Goal: Transaction & Acquisition: Purchase product/service

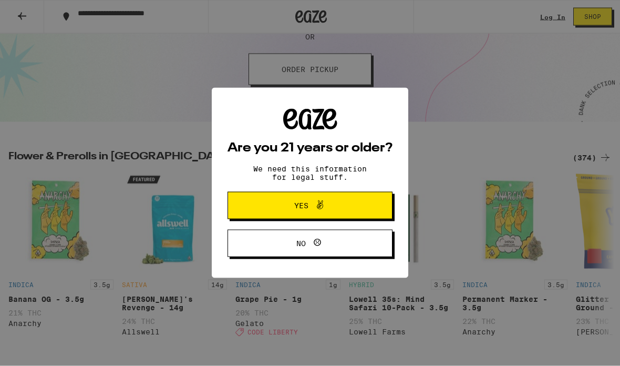
scroll to position [239, 0]
click at [244, 211] on button "Yes" at bounding box center [310, 205] width 165 height 27
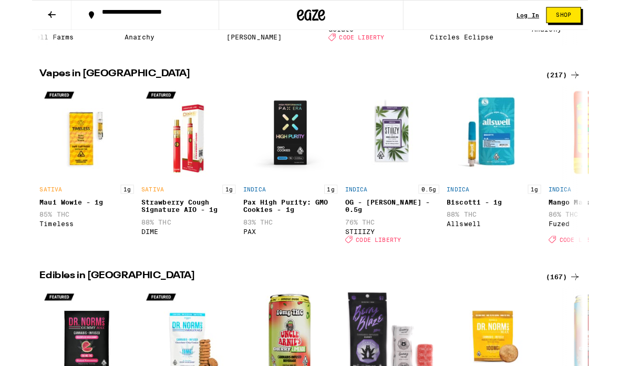
scroll to position [0, 0]
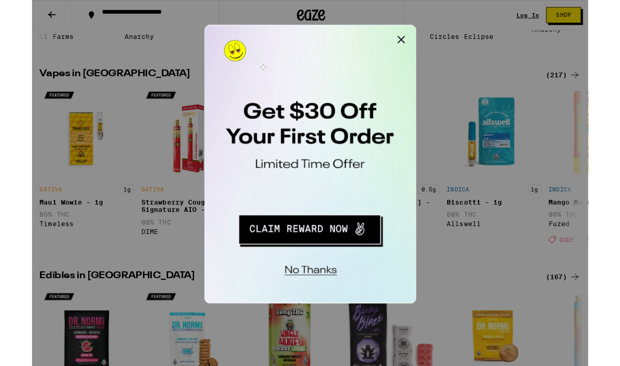
click at [320, 163] on button "Redirect to URL" at bounding box center [276, 164] width 130 height 27
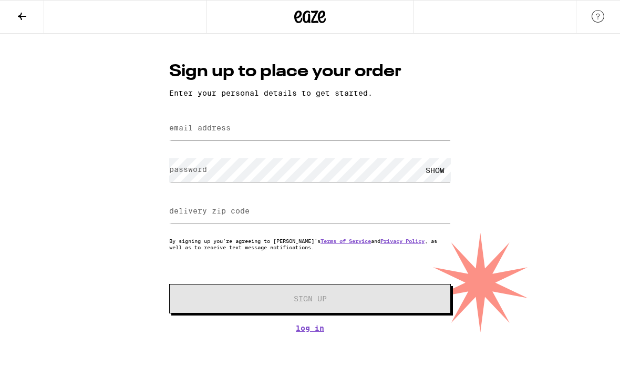
click at [15, 11] on button at bounding box center [22, 17] width 44 height 33
click at [22, 11] on icon at bounding box center [22, 16] width 13 height 13
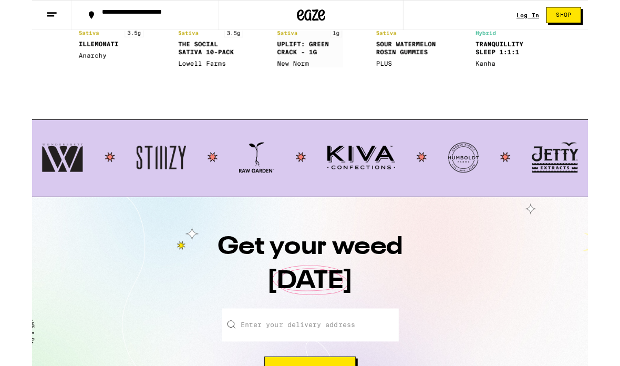
scroll to position [913, 0]
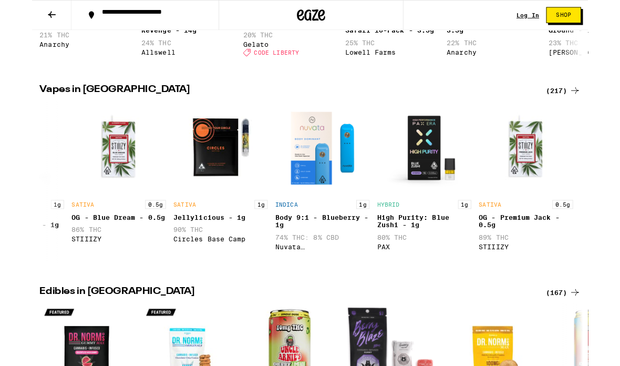
scroll to position [0, 1667]
click at [611, 107] on icon at bounding box center [605, 101] width 13 height 13
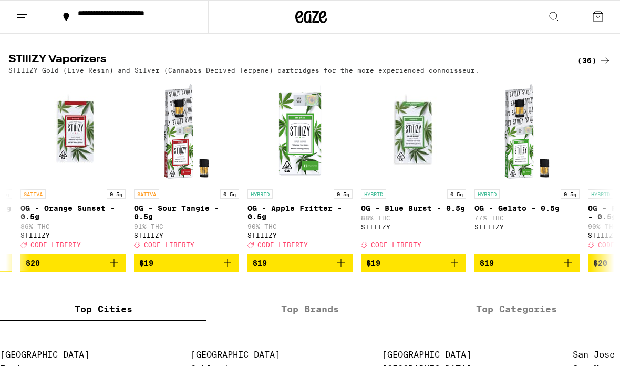
scroll to position [0, 553]
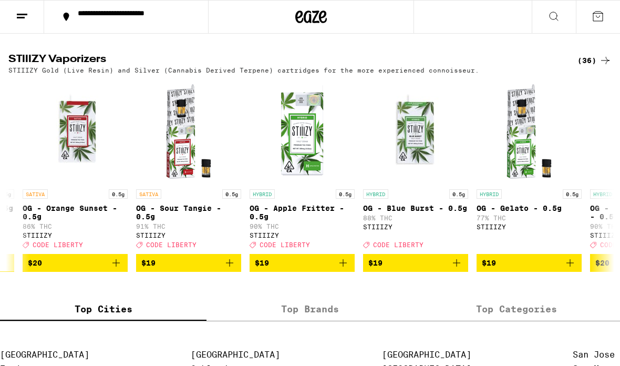
click at [165, 184] on img "Open page for OG - Sour Tangie - 0.5g from STIIIZY" at bounding box center [188, 131] width 105 height 105
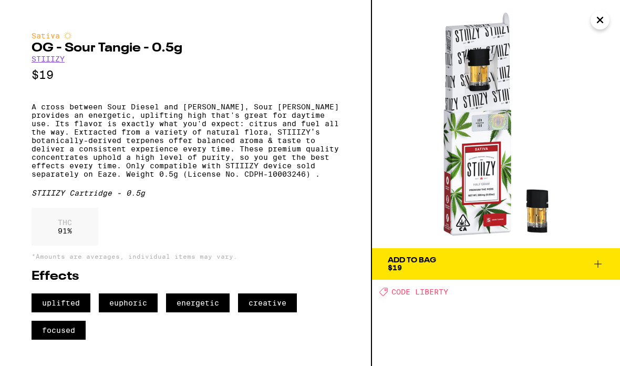
scroll to position [13, 0]
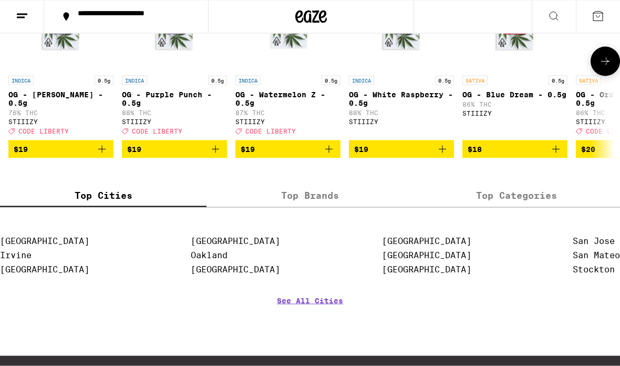
scroll to position [1135, 0]
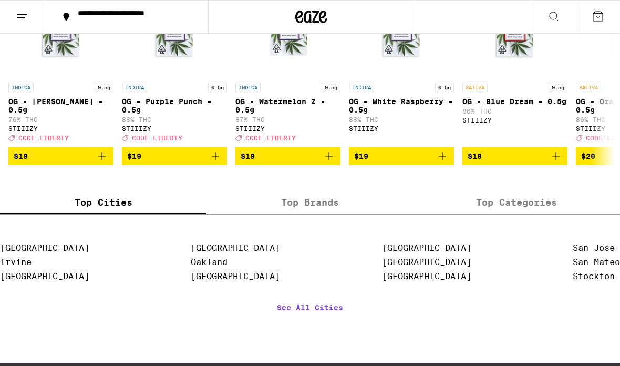
click at [334, 214] on label "Top Brands" at bounding box center [310, 202] width 207 height 23
click at [0, 0] on input "Top Brands" at bounding box center [0, 0] width 0 height 0
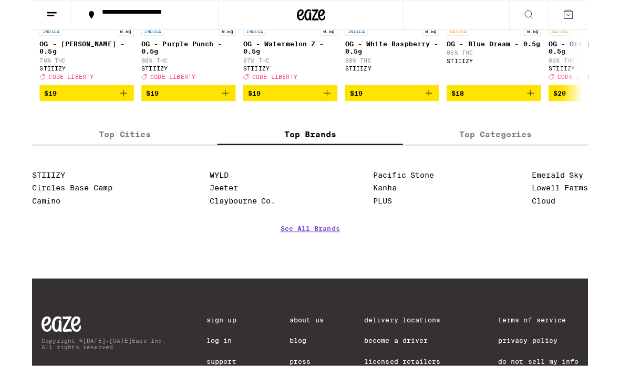
scroll to position [1188, 0]
click at [531, 161] on label "Top Categories" at bounding box center [517, 150] width 207 height 23
click at [0, 0] on input "Top Categories" at bounding box center [0, 0] width 0 height 0
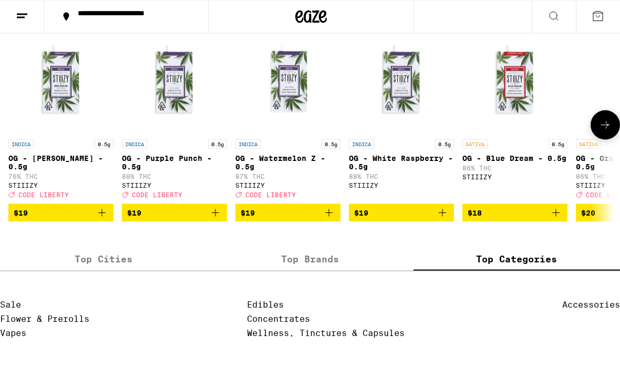
scroll to position [1079, 0]
click at [159, 134] on img "Open page for OG - Purple Punch - 0.5g from STIIIZY" at bounding box center [174, 80] width 105 height 105
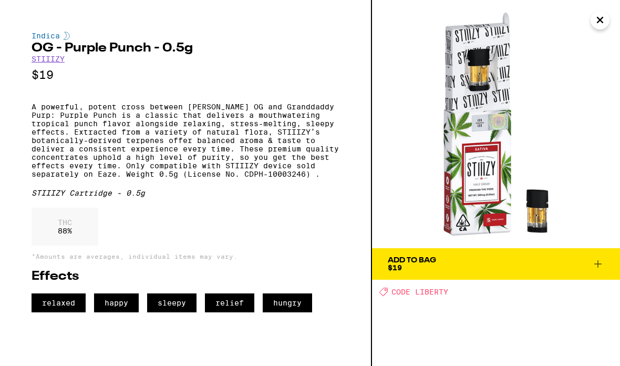
click at [568, 264] on span "Add To Bag $19" at bounding box center [496, 264] width 217 height 15
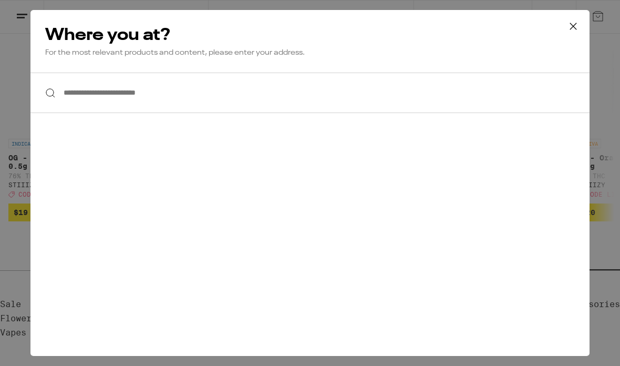
click at [577, 34] on button at bounding box center [573, 27] width 33 height 34
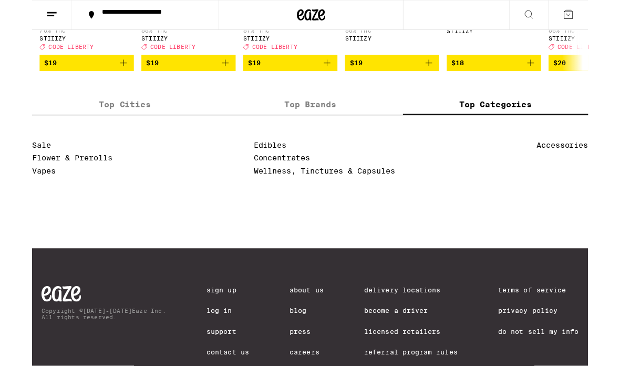
scroll to position [1227, 0]
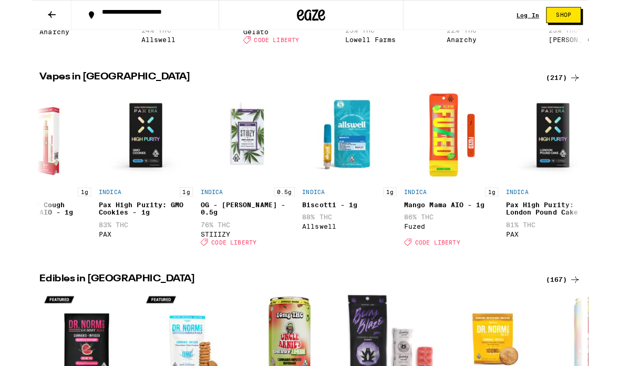
scroll to position [0, 160]
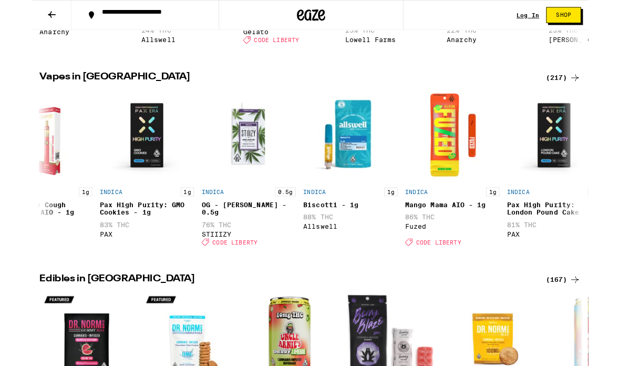
click at [100, 181] on img "Open page for Pax High Purity: GMO Cookies - 1g from PAX" at bounding box center [128, 150] width 105 height 105
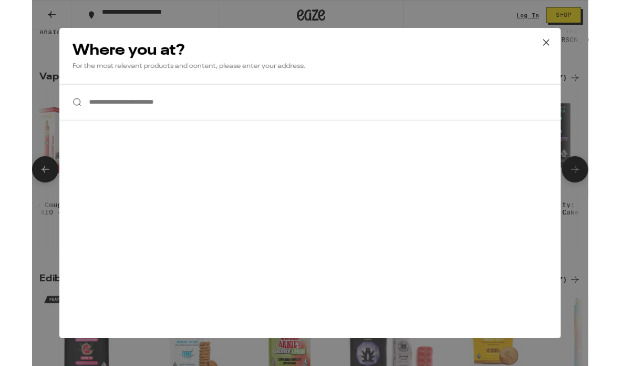
click at [79, 122] on input "**********" at bounding box center [309, 114] width 559 height 40
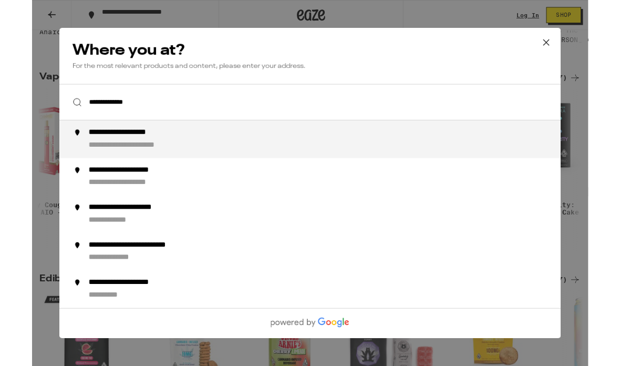
click at [73, 160] on div "**********" at bounding box center [125, 162] width 125 height 11
type input "**********"
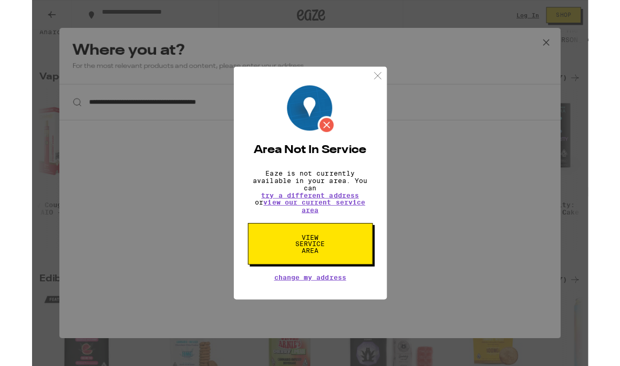
click at [382, 78] on img at bounding box center [385, 84] width 13 height 13
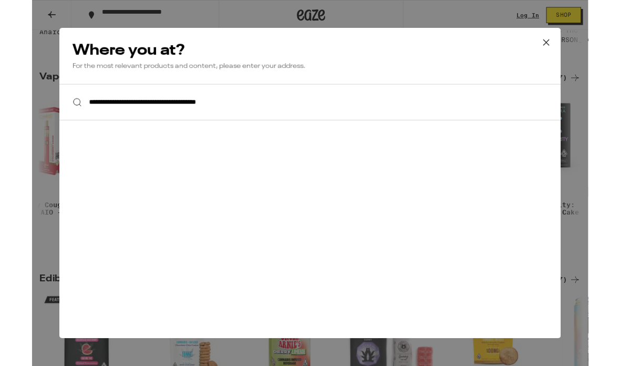
click at [575, 45] on icon at bounding box center [574, 47] width 16 height 16
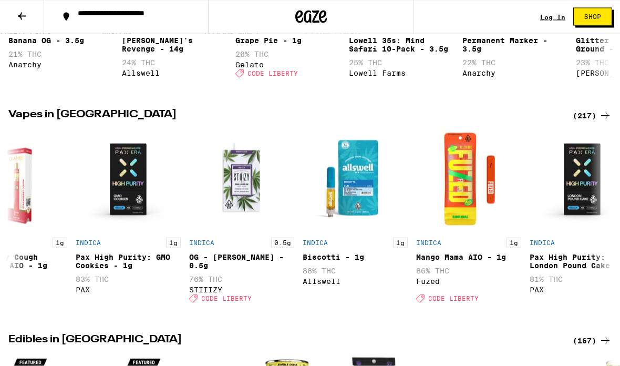
scroll to position [487, 0]
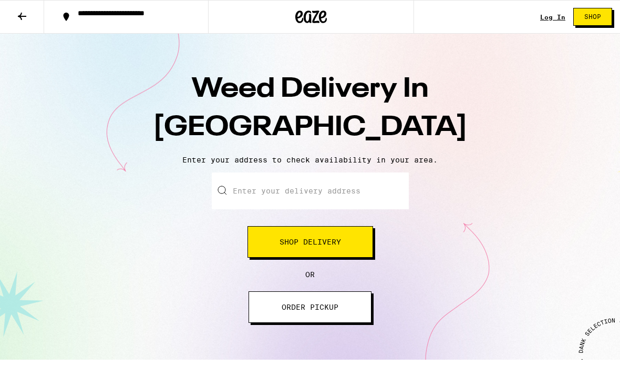
click at [399, 190] on input "Enter your delivery address" at bounding box center [310, 190] width 197 height 37
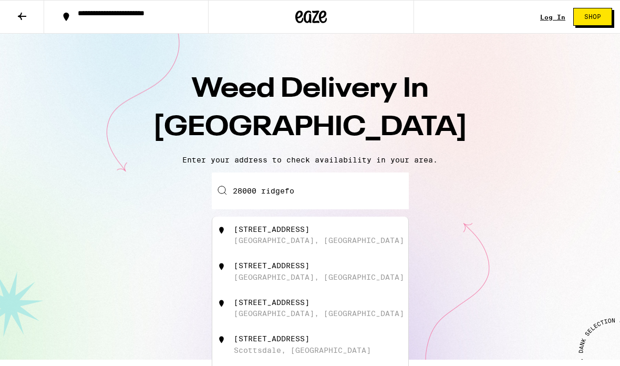
click at [382, 234] on div "[STREET_ADDRESS]" at bounding box center [328, 235] width 188 height 20
type input "[STREET_ADDRESS]"
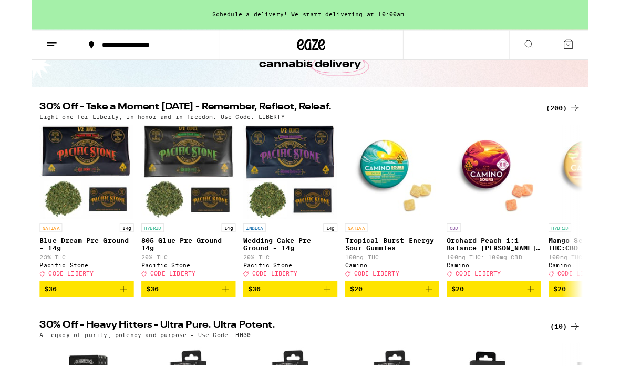
scroll to position [114, 0]
